Goal: Task Accomplishment & Management: Complete application form

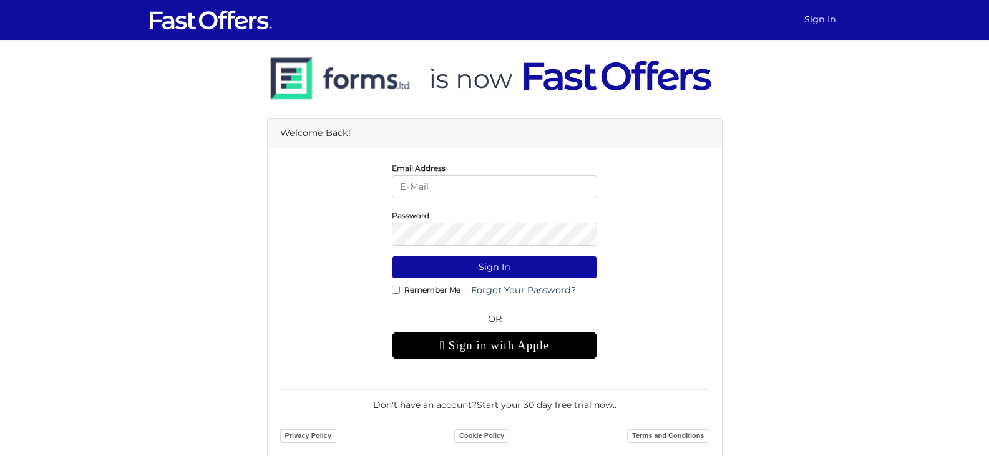
click at [498, 188] on input "email" at bounding box center [494, 186] width 205 height 23
click at [470, 185] on input "email" at bounding box center [494, 186] width 205 height 23
type input "[EMAIL_ADDRESS][DOMAIN_NAME]"
click at [392, 256] on button "Sign In" at bounding box center [494, 267] width 205 height 23
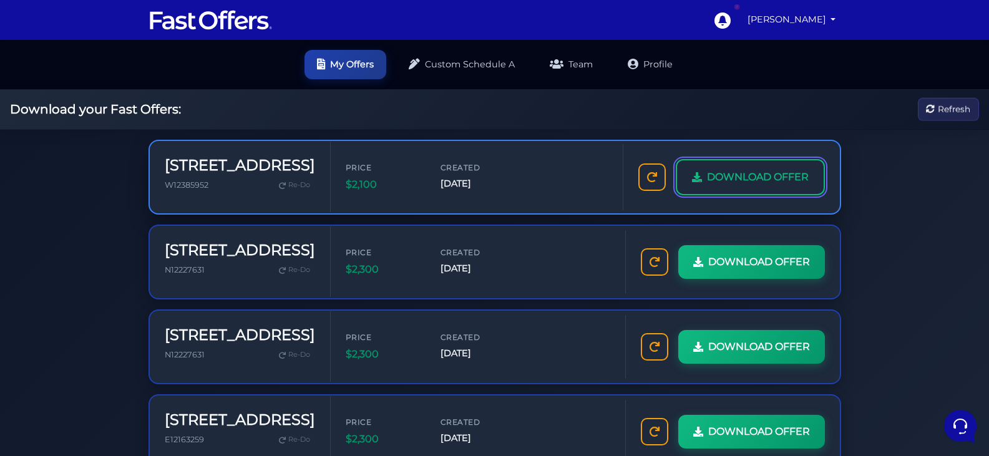
click at [769, 179] on span "DOWNLOAD OFFER" at bounding box center [758, 177] width 102 height 16
